Goal: Task Accomplishment & Management: Use online tool/utility

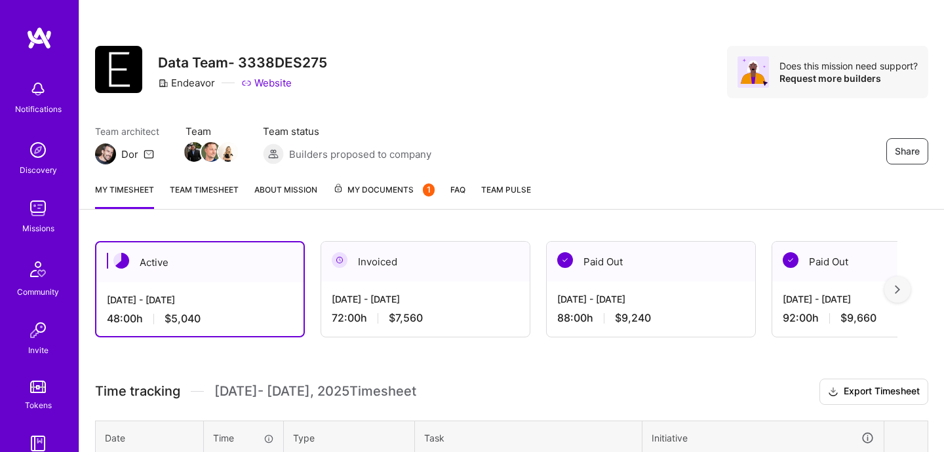
scroll to position [140, 0]
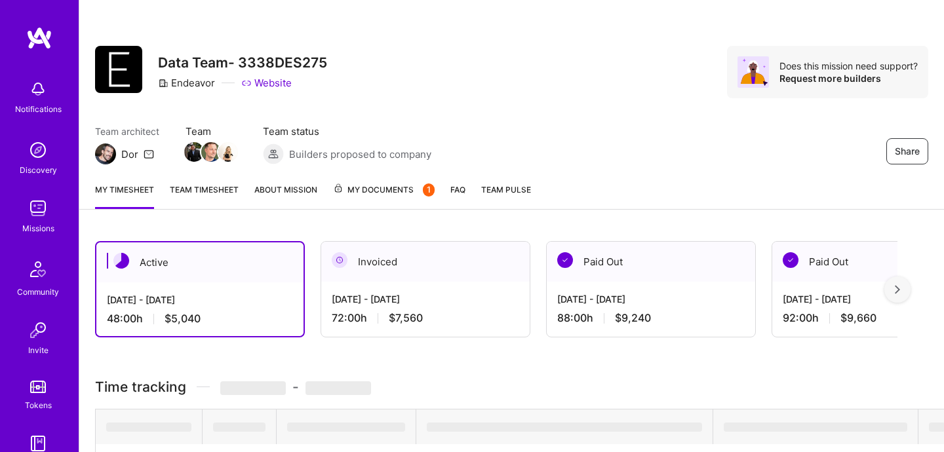
scroll to position [140, 0]
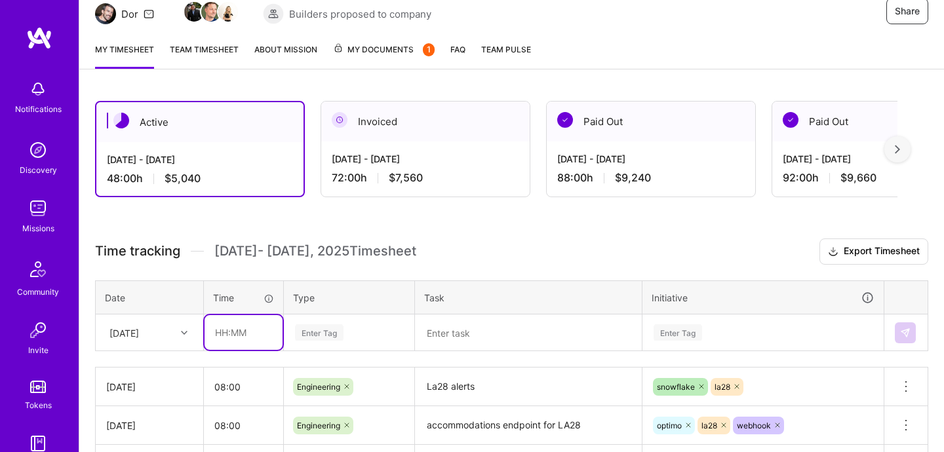
click at [238, 335] on input "text" at bounding box center [244, 332] width 78 height 35
type input "08:00"
click at [338, 331] on div "Enter Tag" at bounding box center [349, 333] width 129 height 34
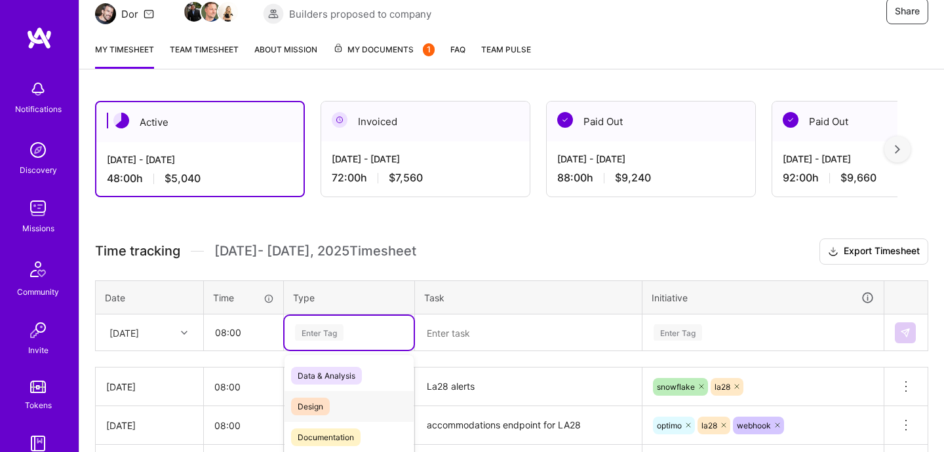
scroll to position [245, 0]
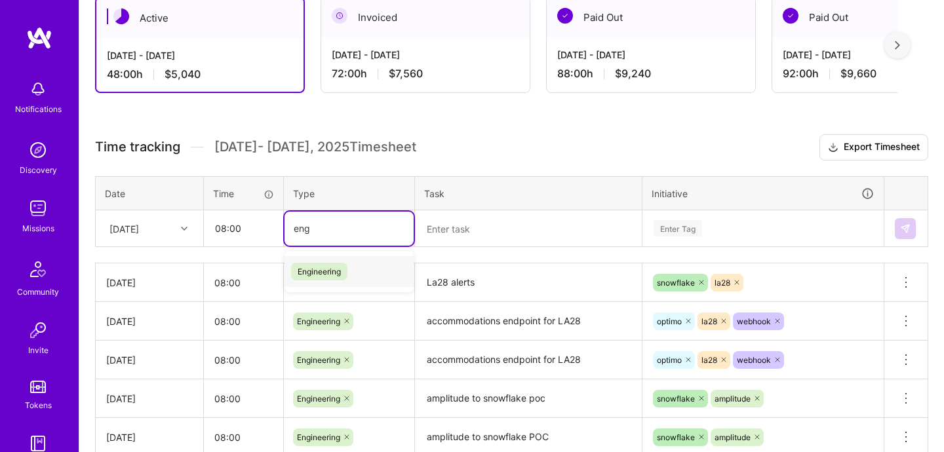
type input "engi"
click at [365, 275] on div "Engineering" at bounding box center [349, 271] width 129 height 31
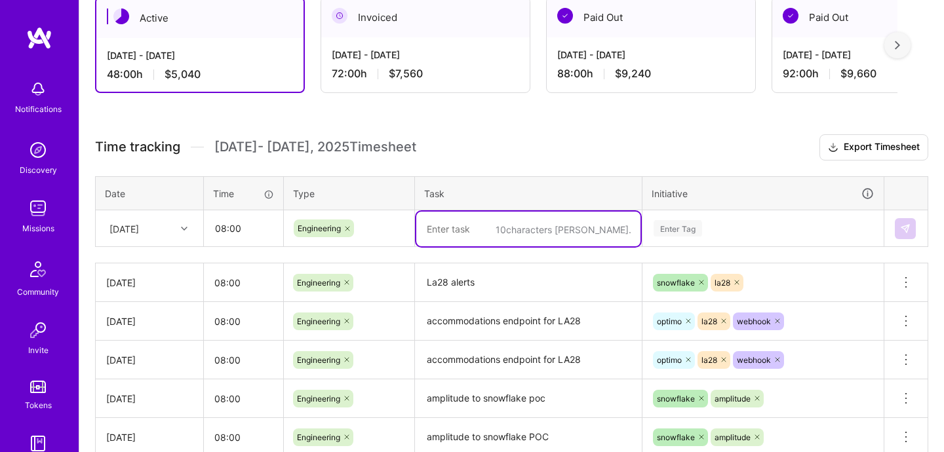
click at [443, 242] on textarea at bounding box center [528, 229] width 224 height 35
type textarea "accomodations endpoint for LA28"
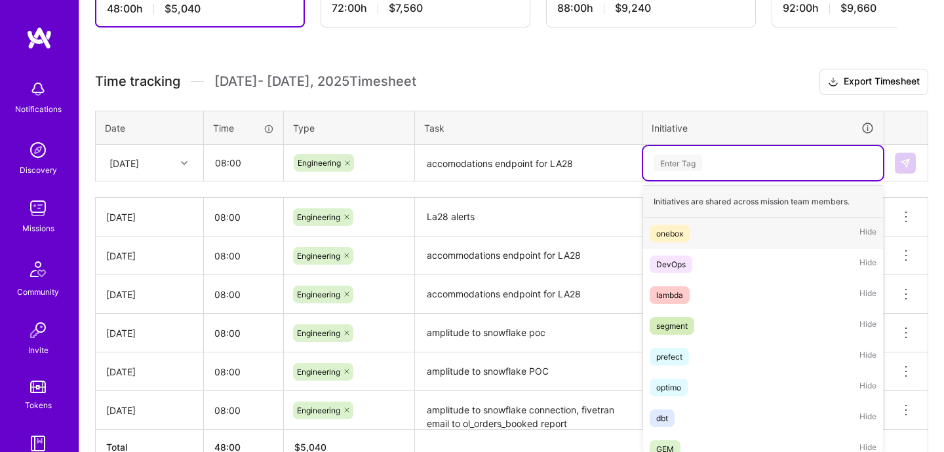
scroll to position [317, 0]
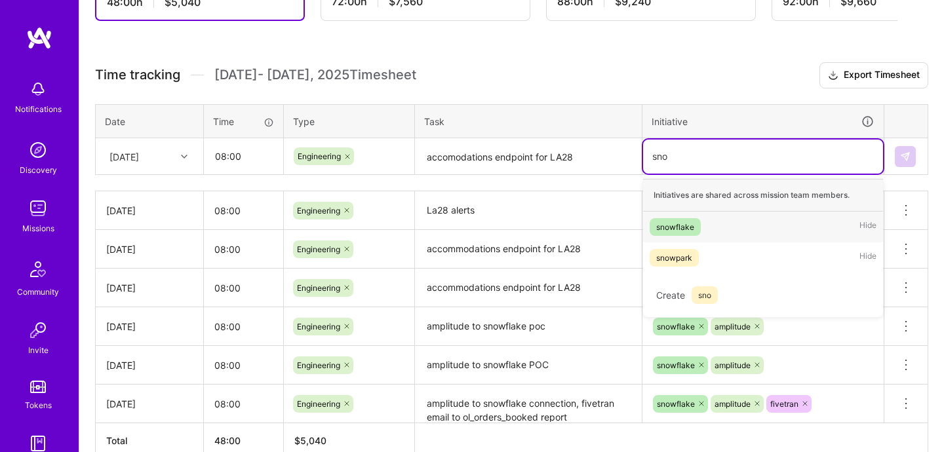
type input "sno"
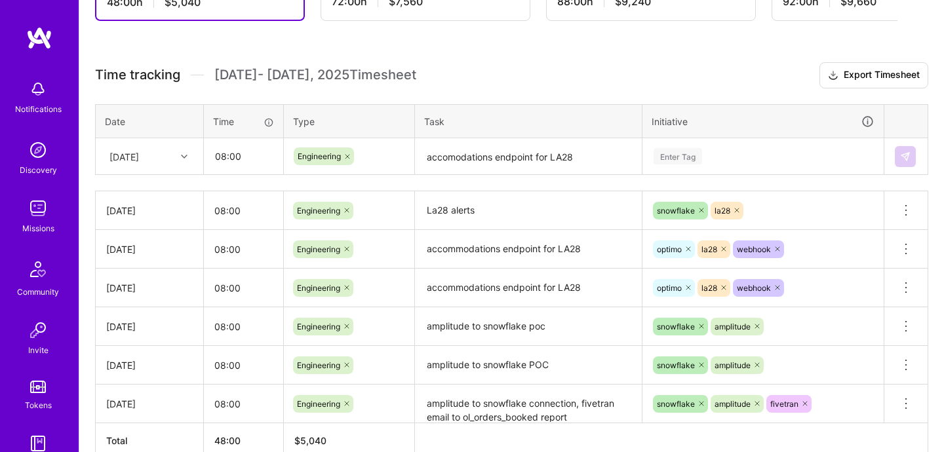
click at [670, 149] on div "Enter Tag" at bounding box center [678, 156] width 49 height 20
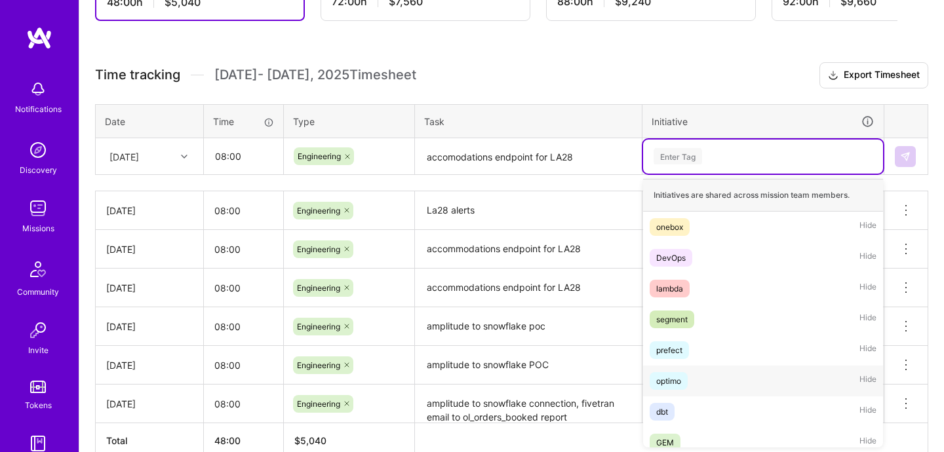
click at [682, 369] on div "optimo Hide" at bounding box center [763, 381] width 240 height 31
click at [738, 157] on div "optimo" at bounding box center [763, 156] width 222 height 20
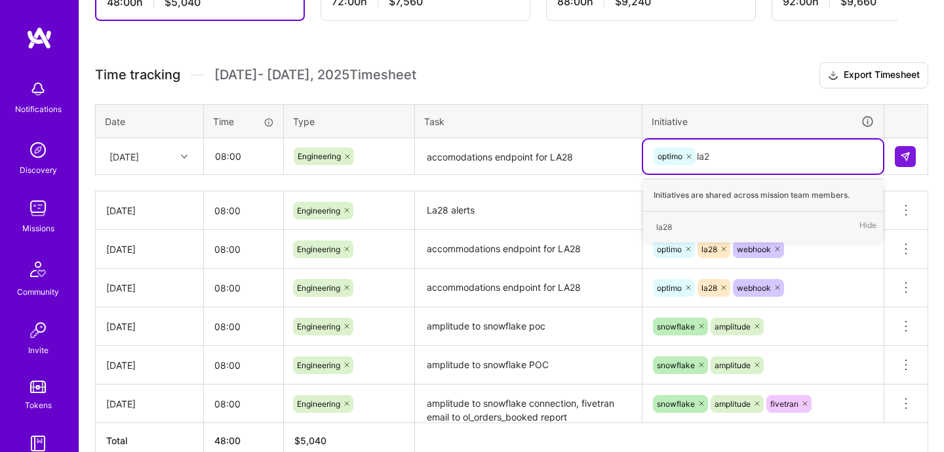
type input "la28"
click at [665, 222] on div "la28" at bounding box center [664, 227] width 16 height 14
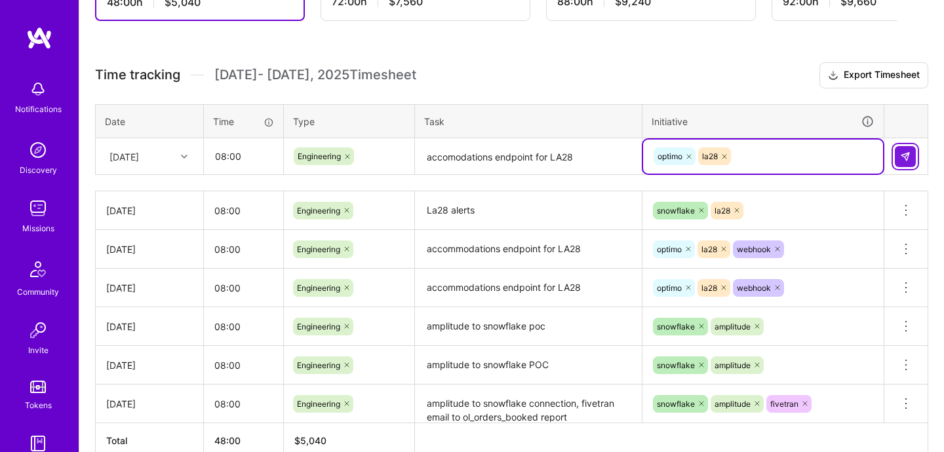
click at [899, 153] on button at bounding box center [905, 156] width 21 height 21
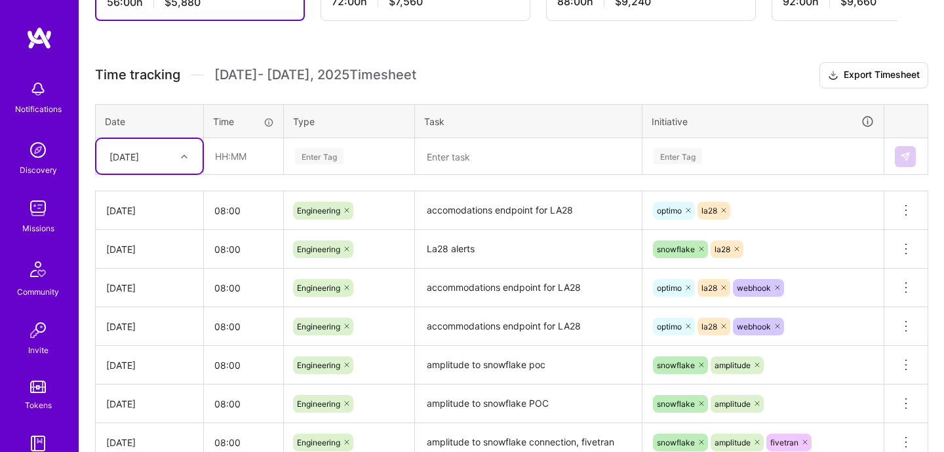
scroll to position [140, 0]
